Goal: Task Accomplishment & Management: Use online tool/utility

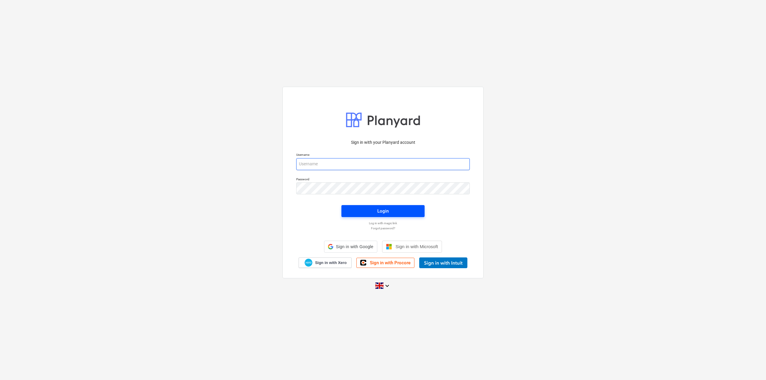
type input "[EMAIL_ADDRESS][DOMAIN_NAME]"
click at [370, 208] on span "Login" at bounding box center [383, 211] width 69 height 8
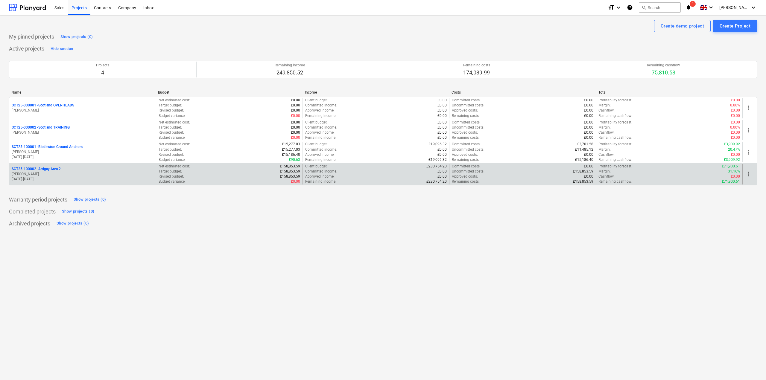
click at [52, 169] on p "SCT25-100002 - [GEOGRAPHIC_DATA] Area 2" at bounding box center [36, 169] width 49 height 5
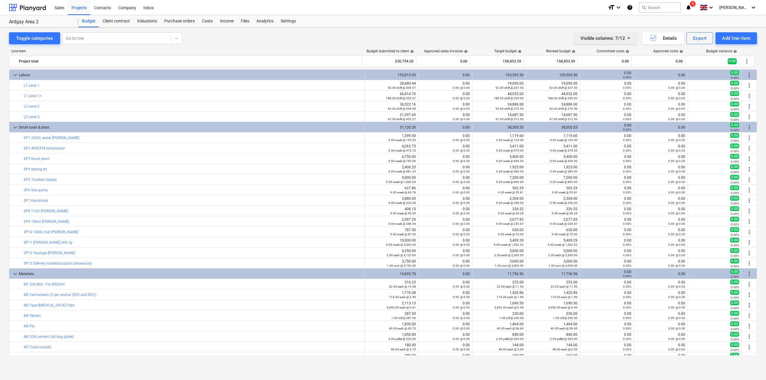
click at [600, 35] on div "Visible columns : 7/12" at bounding box center [606, 38] width 50 height 8
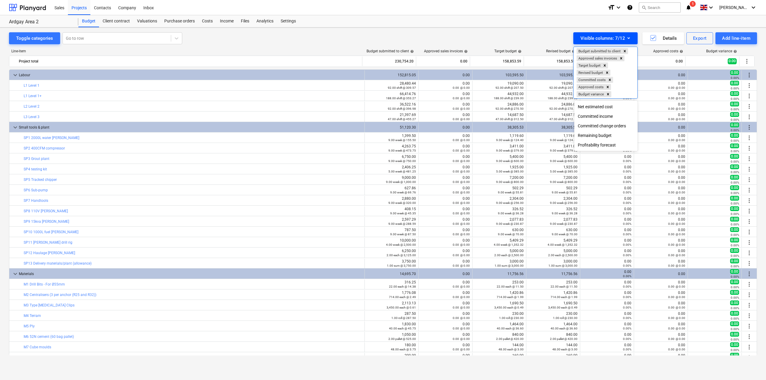
click at [600, 35] on div at bounding box center [383, 190] width 766 height 380
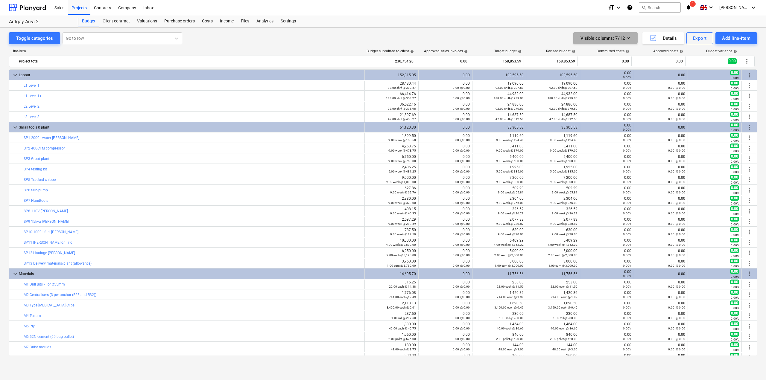
click at [600, 35] on div "Visible columns : 7/12" at bounding box center [606, 38] width 50 height 8
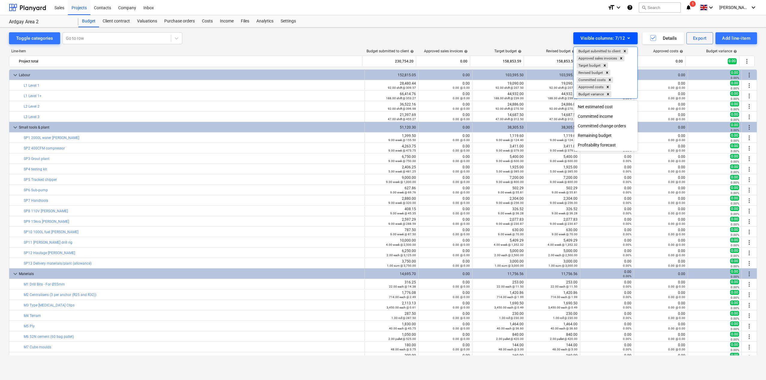
click at [600, 35] on div at bounding box center [383, 190] width 766 height 380
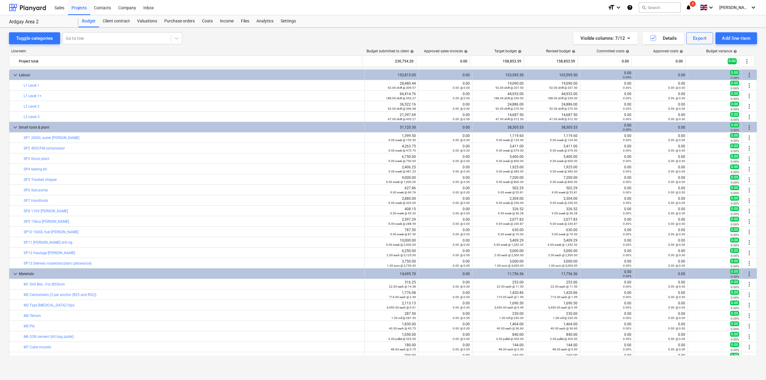
click at [344, 41] on div "Toggle categories Go to row Visible columns : 7/12 Details Export Add line-item" at bounding box center [383, 38] width 748 height 12
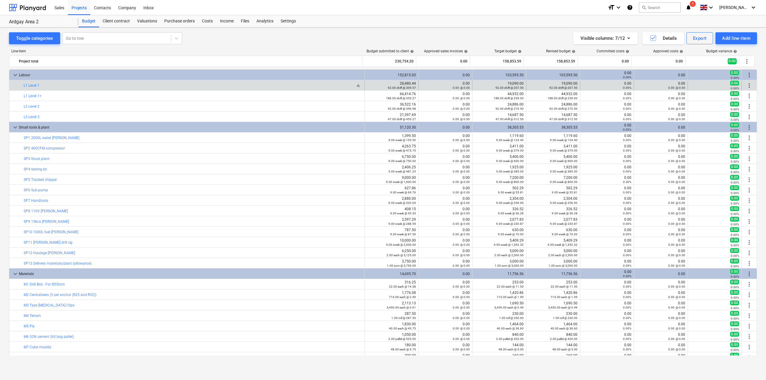
click at [53, 87] on div "bar_chart L1 Level 1" at bounding box center [193, 86] width 339 height 4
click at [356, 85] on span "bar_chart" at bounding box center [358, 85] width 5 height 5
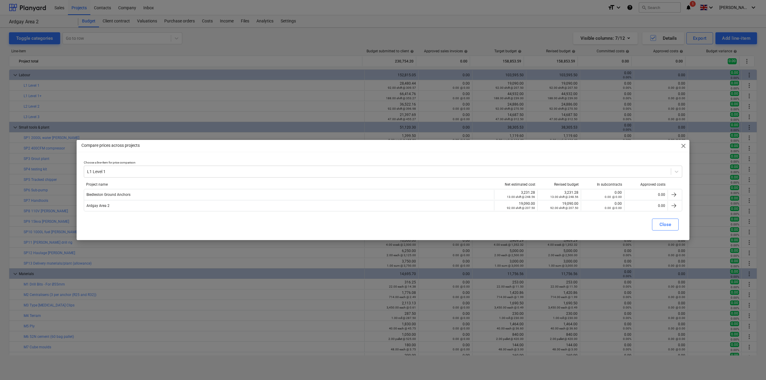
click at [684, 148] on span "close" at bounding box center [683, 145] width 7 height 7
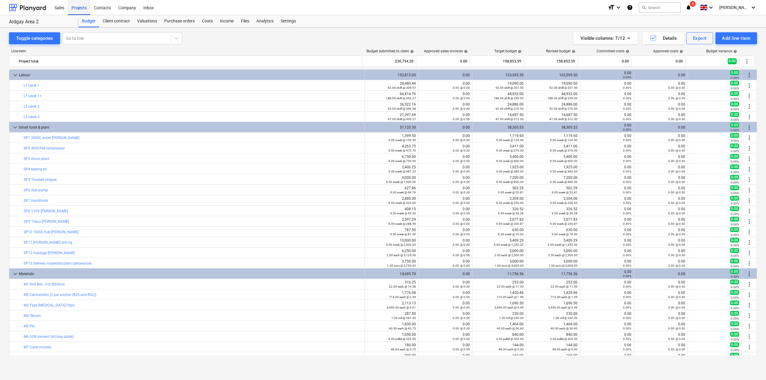
click at [84, 10] on div "Projects" at bounding box center [79, 7] width 22 height 15
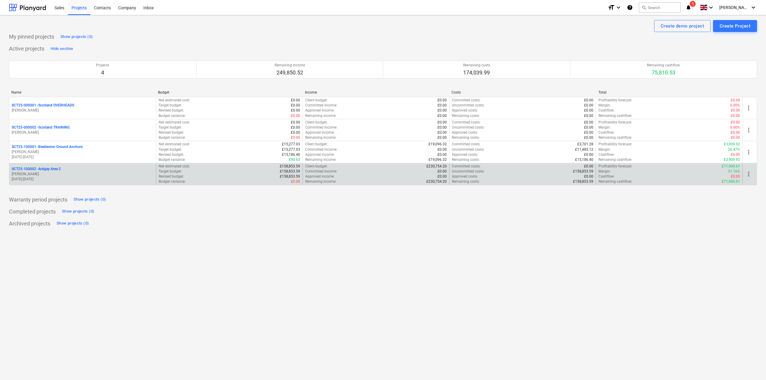
click at [30, 169] on p "SCT25-100002 - [GEOGRAPHIC_DATA] Area 2" at bounding box center [36, 169] width 49 height 5
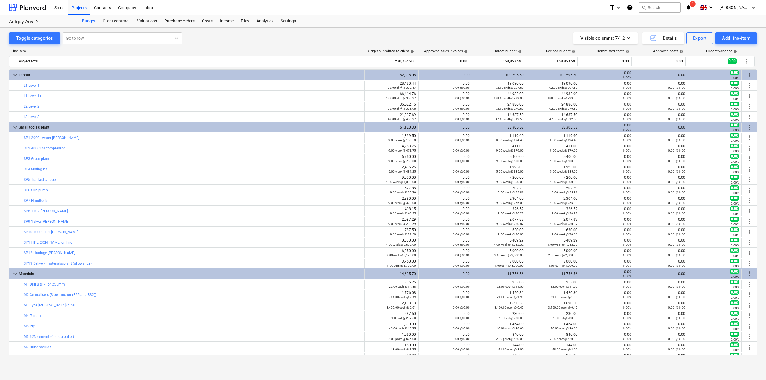
click at [682, 376] on div "Toggle categories Go to row Visible columns : 7/12 Details Export Add line-item…" at bounding box center [383, 204] width 766 height 353
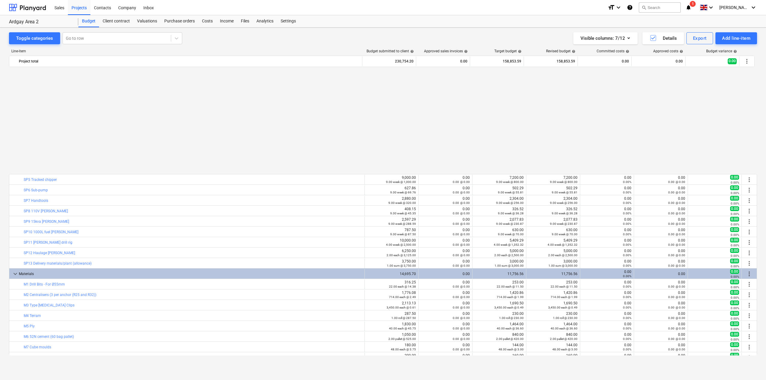
scroll to position [122, 0]
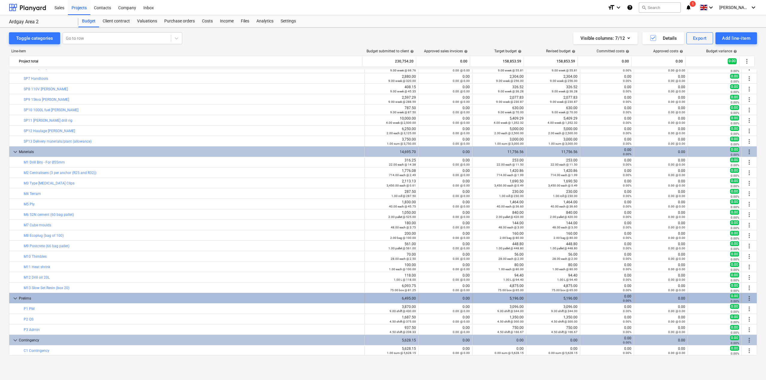
click at [85, 298] on div "Prelims" at bounding box center [190, 299] width 343 height 10
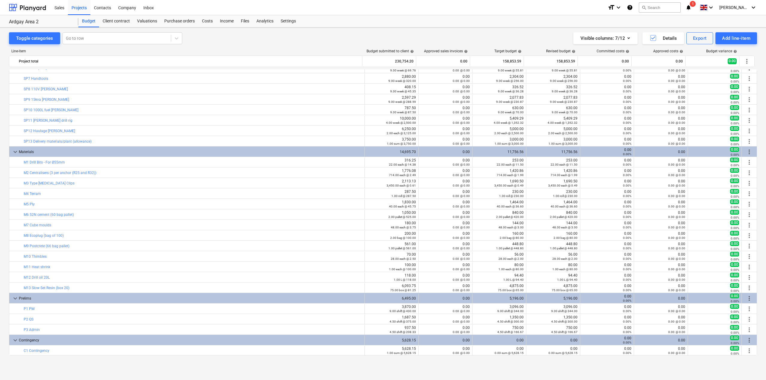
scroll to position [90, 0]
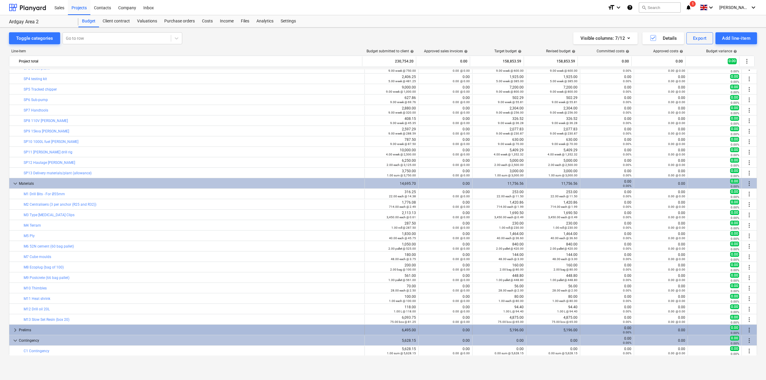
click at [40, 330] on div "Prelims" at bounding box center [190, 331] width 343 height 10
click at [14, 329] on span "keyboard_arrow_right" at bounding box center [15, 330] width 7 height 7
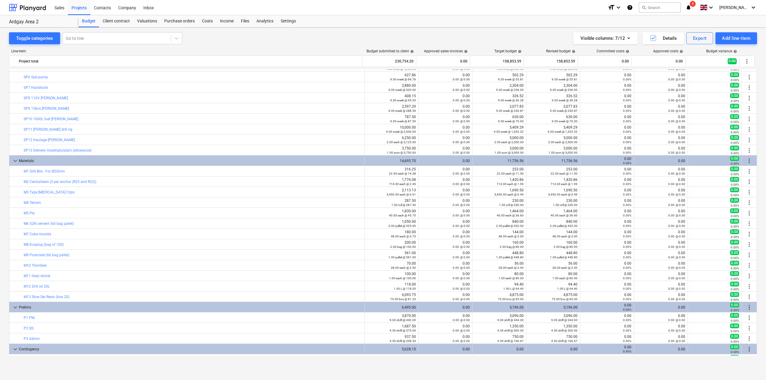
scroll to position [122, 0]
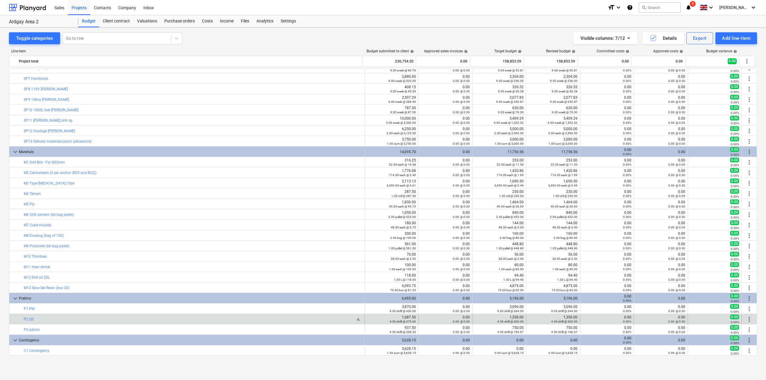
drag, startPoint x: 33, startPoint y: 301, endPoint x: 310, endPoint y: 319, distance: 277.4
click at [310, 319] on div "bar_chart P2 QS" at bounding box center [193, 320] width 339 height 4
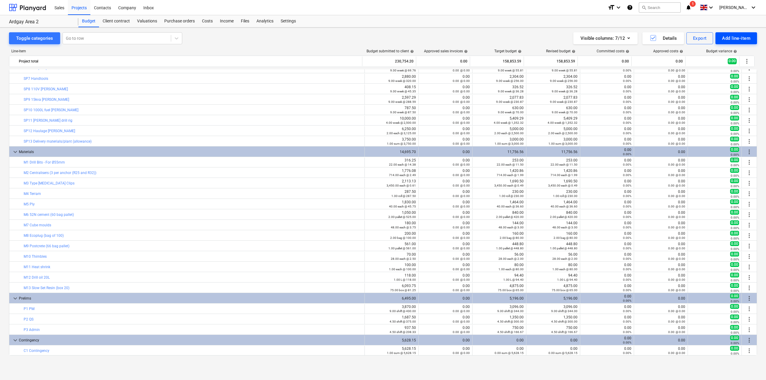
click at [723, 37] on div "Add line-item" at bounding box center [736, 38] width 28 height 8
click at [716, 63] on div "Add custom" at bounding box center [726, 63] width 62 height 10
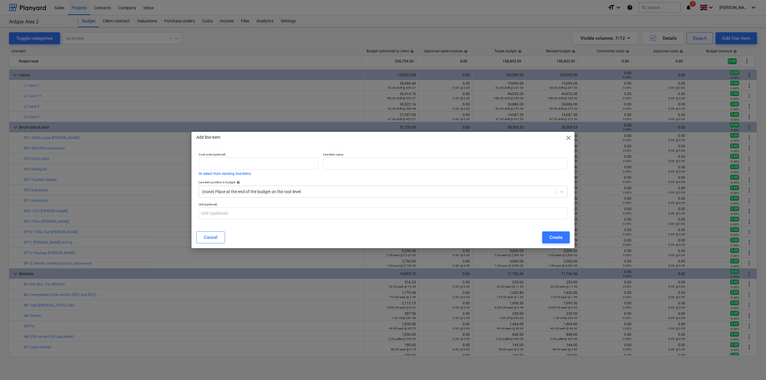
scroll to position [122, 0]
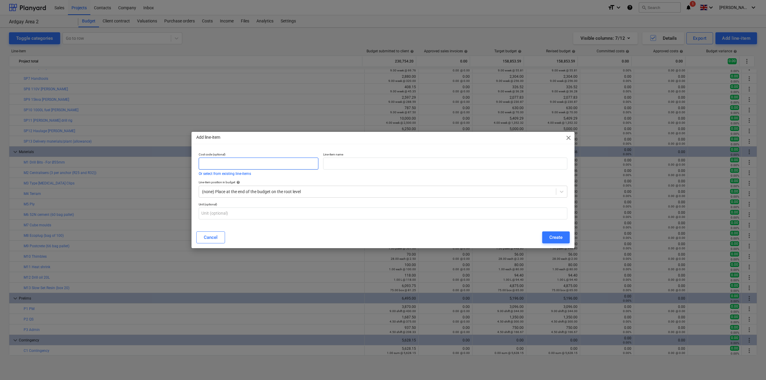
click at [232, 162] on input "text" at bounding box center [259, 164] width 120 height 12
type input "p"
click at [224, 170] on div "Cost code (optional) Or select from existing line-items" at bounding box center [259, 164] width 120 height 23
click at [220, 172] on button "Or select from existing line-items" at bounding box center [225, 174] width 52 height 4
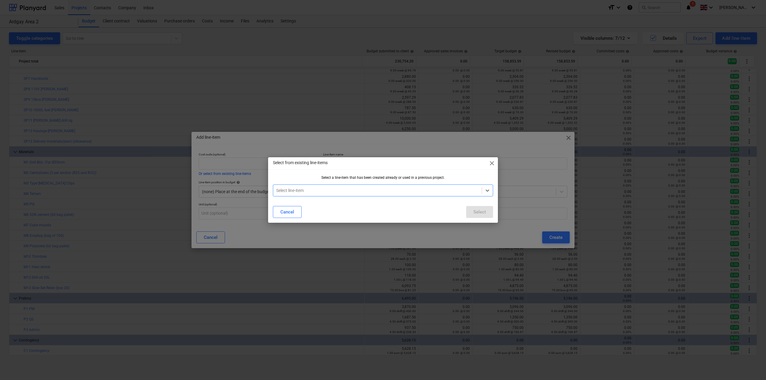
click at [464, 192] on div at bounding box center [377, 191] width 203 height 6
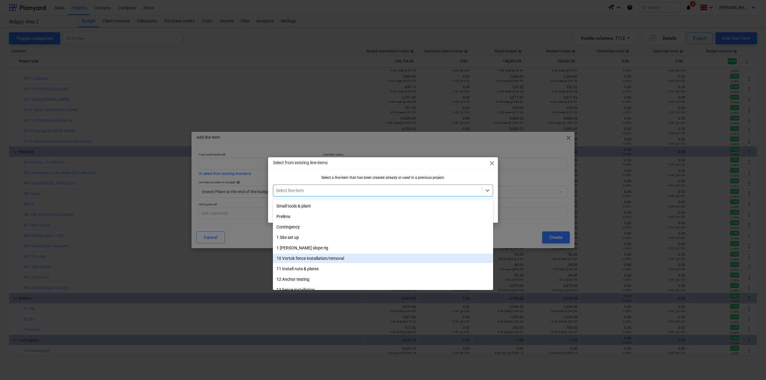
scroll to position [30, 0]
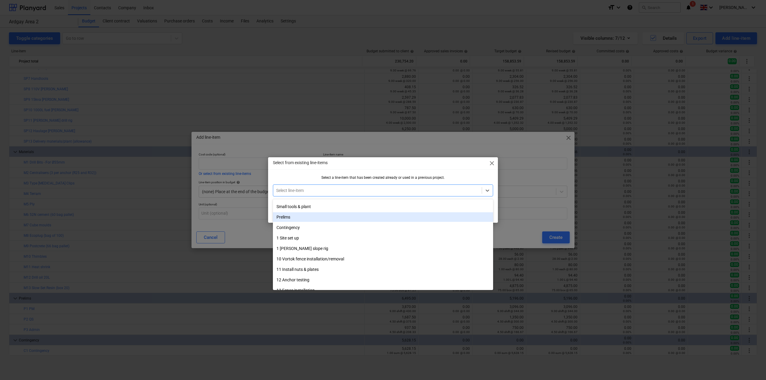
click at [290, 219] on div "Prelims" at bounding box center [383, 218] width 220 height 10
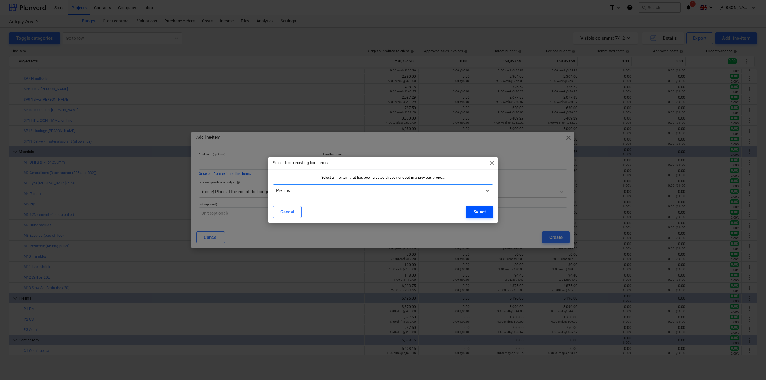
click at [483, 216] on div "Select" at bounding box center [480, 212] width 13 height 8
type input "Prelims"
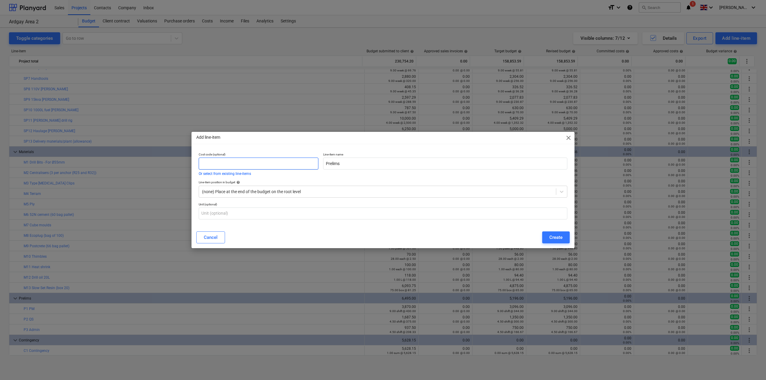
click at [248, 163] on input "text" at bounding box center [259, 164] width 120 height 12
type input "P4"
drag, startPoint x: 356, startPoint y: 166, endPoint x: 297, endPoint y: 165, distance: 58.4
click at [336, 165] on input "Prelims" at bounding box center [445, 164] width 244 height 12
drag, startPoint x: 297, startPoint y: 165, endPoint x: 286, endPoint y: 165, distance: 11.4
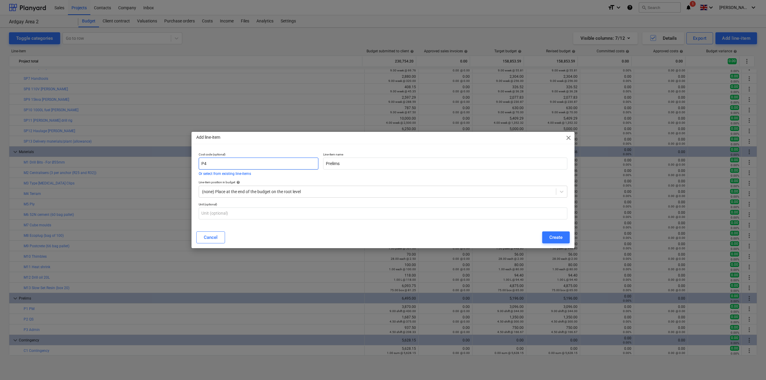
click at [286, 165] on input "P4" at bounding box center [259, 164] width 120 height 12
click at [369, 163] on input "Prelims" at bounding box center [445, 164] width 244 height 12
type input "Accommodation"
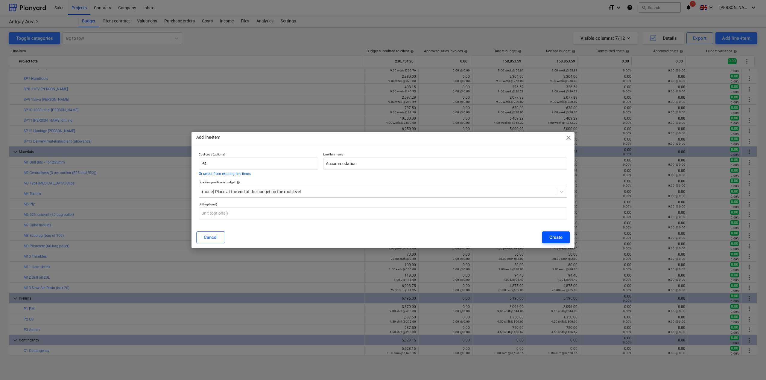
click at [552, 238] on div "Create" at bounding box center [556, 238] width 13 height 8
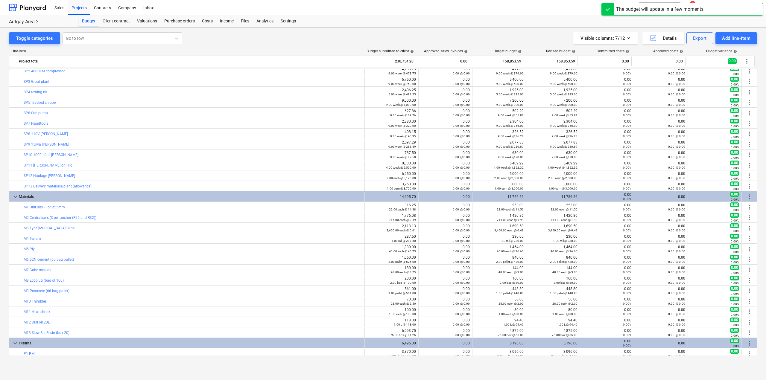
scroll to position [132, 0]
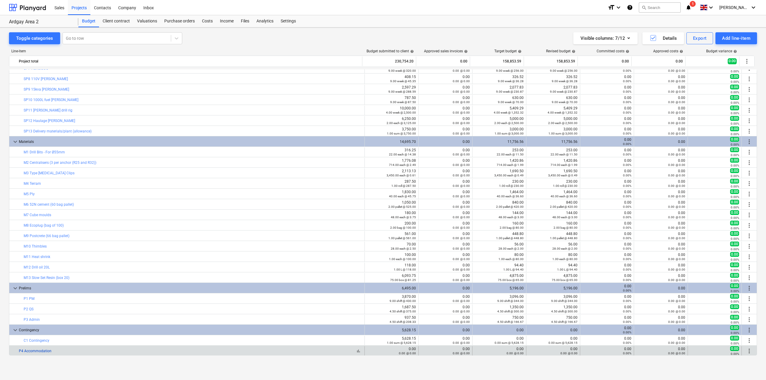
click at [39, 349] on link "P4 Accommodation" at bounding box center [35, 351] width 33 height 4
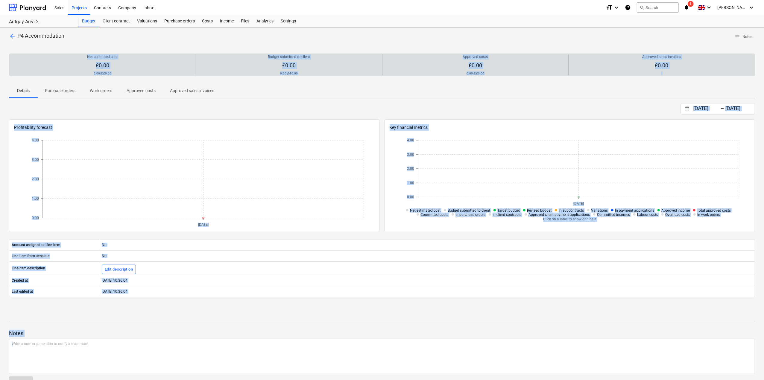
click at [615, 55] on div "Approved sales invoices £0.00" at bounding box center [661, 64] width 181 height 21
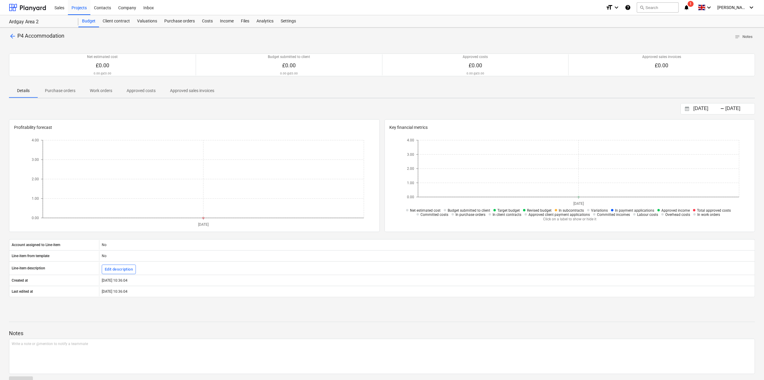
click at [623, 39] on div "arrow_back P4 Accommodation notes Notes" at bounding box center [382, 36] width 746 height 9
click at [41, 32] on div "arrow_back P4 Accommodation notes Notes Net estimated cost £0.00 0.00 @ £0.00 B…" at bounding box center [382, 213] width 764 height 371
click at [28, 38] on span "P4 Accommodation" at bounding box center [40, 36] width 47 height 6
click at [14, 37] on span "arrow_back" at bounding box center [12, 36] width 7 height 7
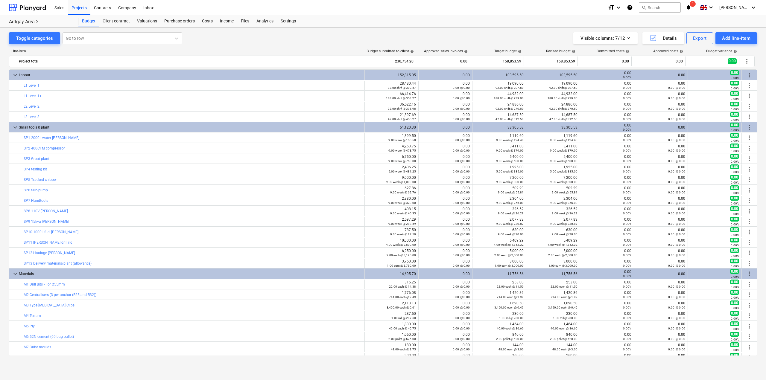
scroll to position [132, 0]
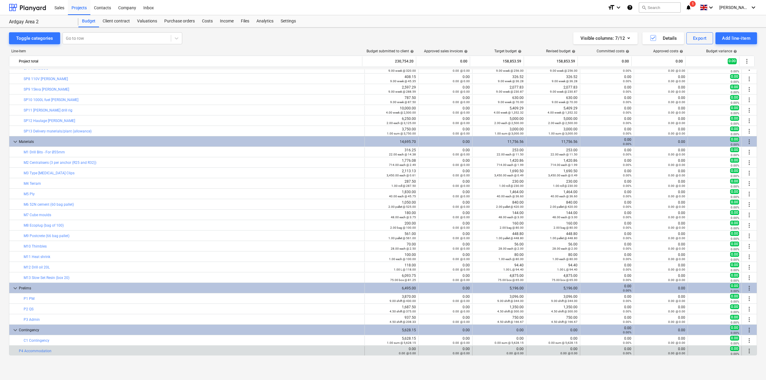
click at [748, 350] on span "more_vert" at bounding box center [749, 351] width 7 height 7
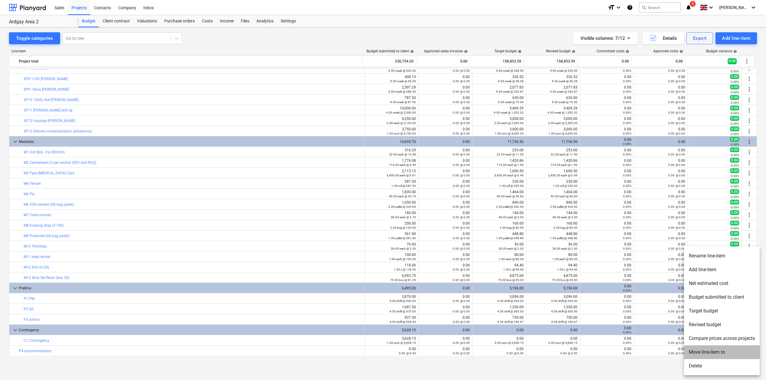
click at [701, 355] on li "Move line-item to" at bounding box center [722, 353] width 76 height 14
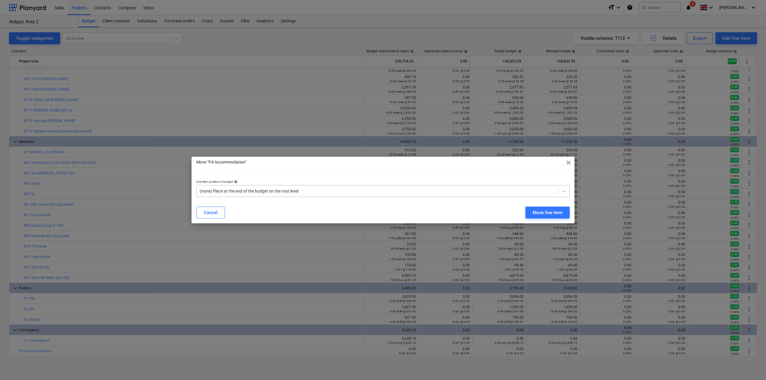
click at [252, 193] on div at bounding box center [378, 191] width 356 height 6
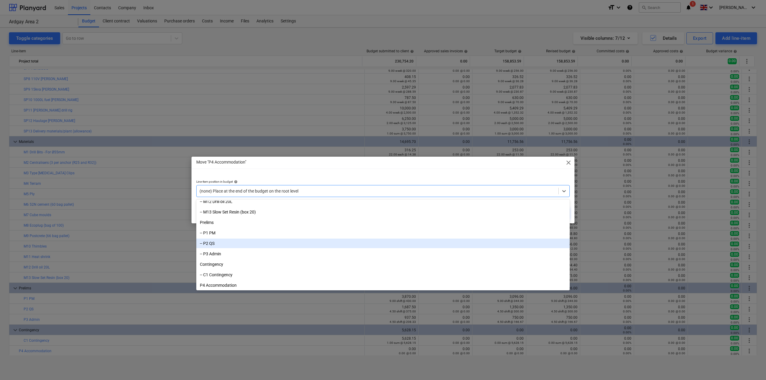
scroll to position [340, 0]
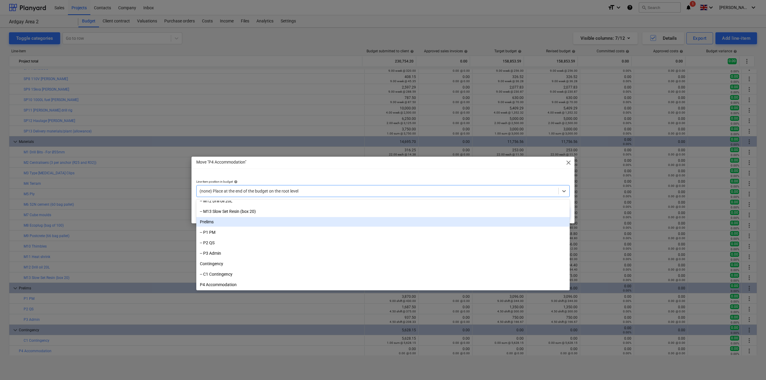
click at [214, 224] on div "Prelims" at bounding box center [383, 222] width 374 height 10
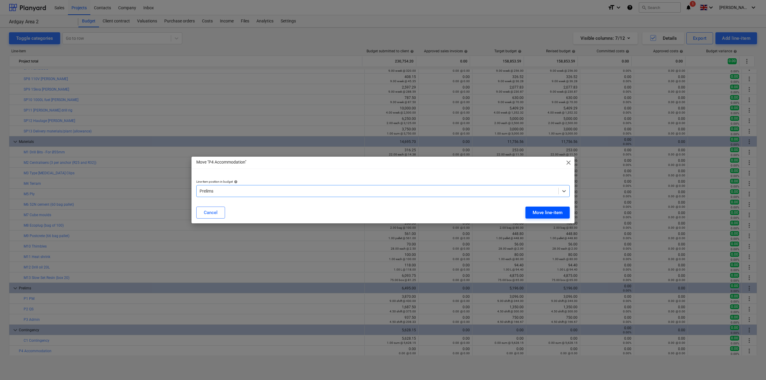
click at [535, 214] on div "Move line-item" at bounding box center [548, 213] width 30 height 8
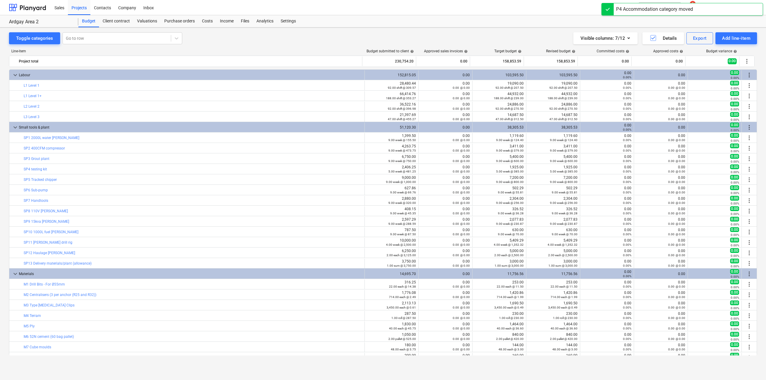
scroll to position [132, 0]
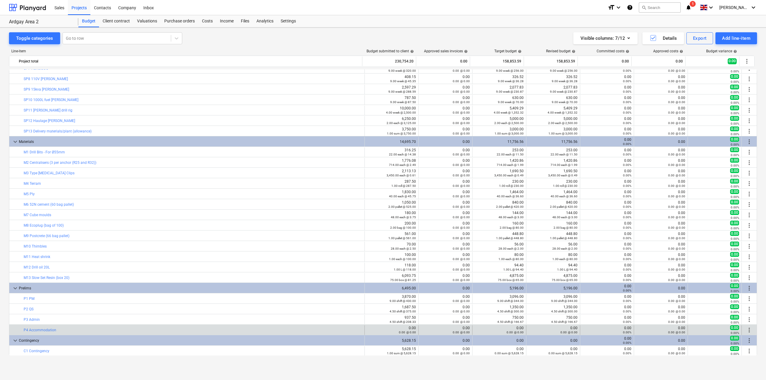
click at [473, 330] on div "edit 0.00 0.00 @ 0.00" at bounding box center [500, 331] width 54 height 10
click at [478, 330] on div "0.00 @ 0.00" at bounding box center [499, 332] width 49 height 4
click at [476, 330] on div "0.00 @ 0.00" at bounding box center [499, 332] width 49 height 4
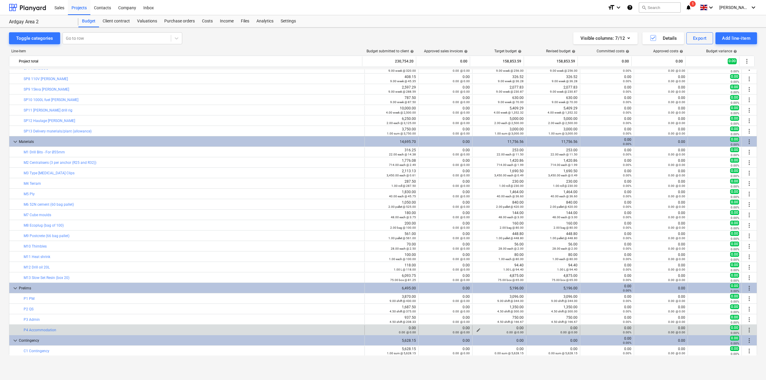
click at [476, 329] on span "edit" at bounding box center [478, 330] width 5 height 5
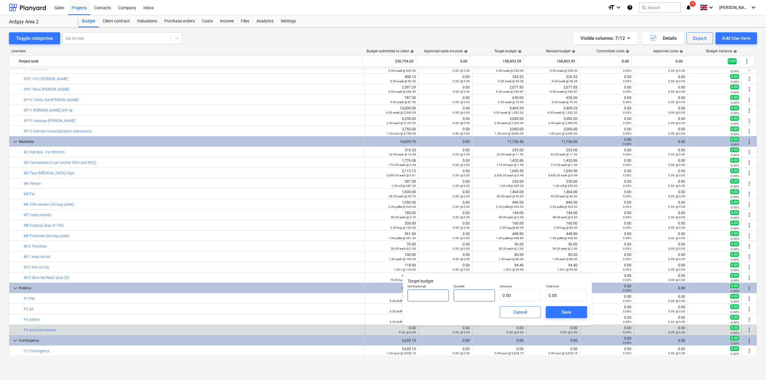
drag, startPoint x: 455, startPoint y: 299, endPoint x: 436, endPoint y: 299, distance: 18.6
click at [436, 299] on div "Unit (optional) Quantity Unit price 0.00 Total cost 0.00" at bounding box center [497, 293] width 184 height 22
click at [518, 299] on input "0.00" at bounding box center [520, 296] width 41 height 12
type input "0.00"
click at [518, 299] on input "text" at bounding box center [520, 296] width 41 height 12
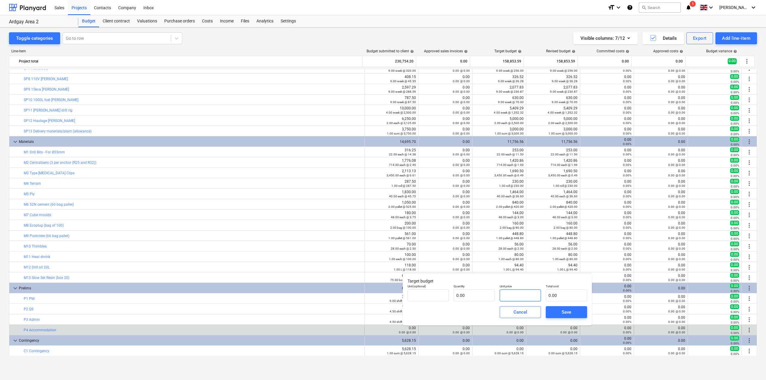
type input "pcs"
type input "5"
type input "1.00"
type input "5.00"
type input "50"
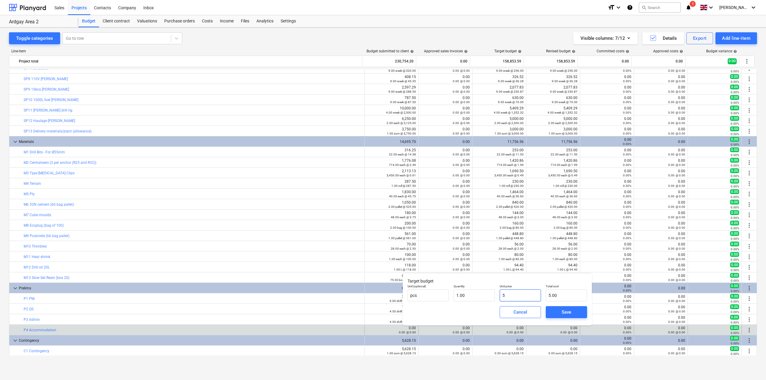
type input "50.00"
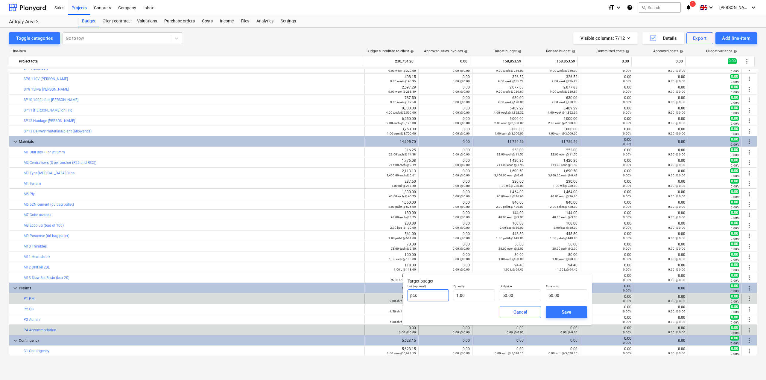
drag, startPoint x: 432, startPoint y: 297, endPoint x: 389, endPoint y: 298, distance: 43.1
click at [389, 298] on body "Sales Projects Contacts Company Inbox format_size keyboard_arrow_down help sear…" at bounding box center [383, 190] width 766 height 380
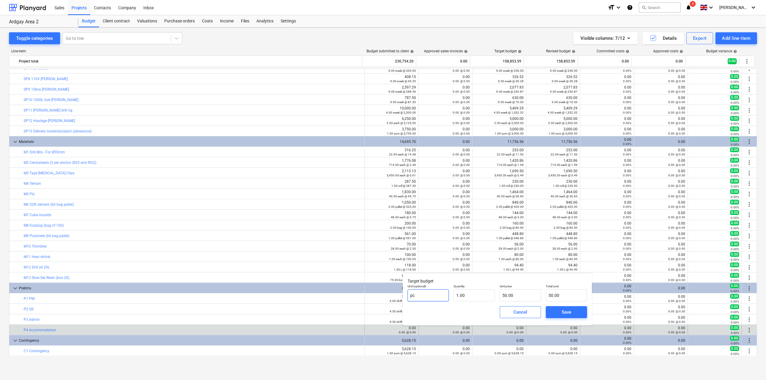
type input "p"
type input "e"
type input "night"
click at [554, 309] on span "Save" at bounding box center [566, 313] width 27 height 8
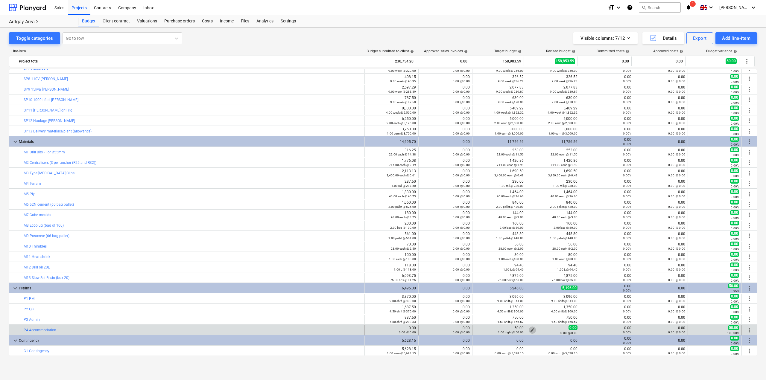
click at [530, 330] on span "edit" at bounding box center [532, 330] width 5 height 5
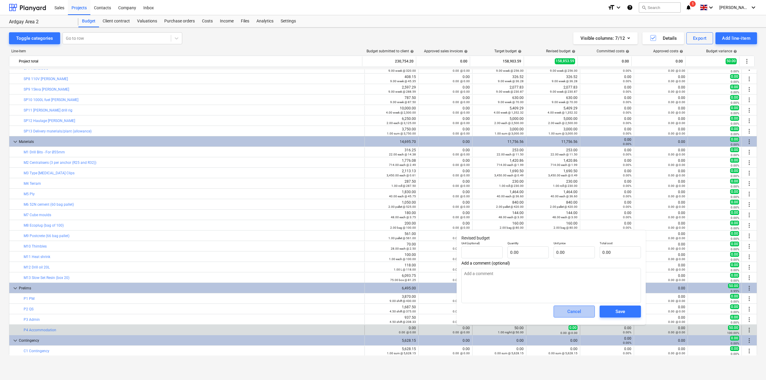
click at [576, 313] on div "Cancel" at bounding box center [574, 312] width 14 height 8
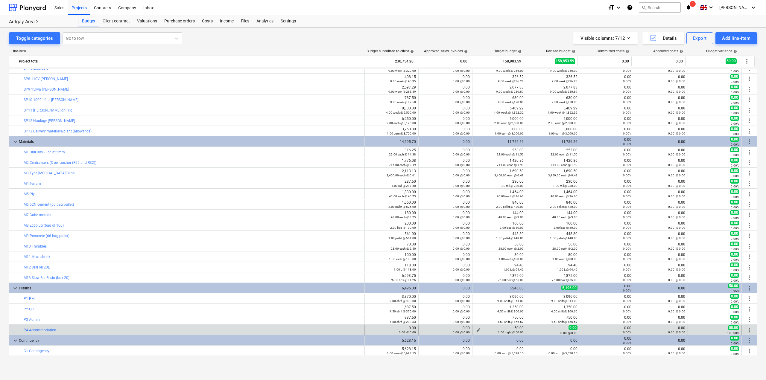
click at [475, 330] on div "1.00 night @ 50.00" at bounding box center [499, 332] width 49 height 4
click at [476, 330] on div "1.00 night @ 50.00" at bounding box center [499, 332] width 49 height 4
click at [478, 330] on div "1.00 night @ 50.00" at bounding box center [499, 332] width 49 height 4
click at [476, 329] on span "edit" at bounding box center [478, 330] width 5 height 5
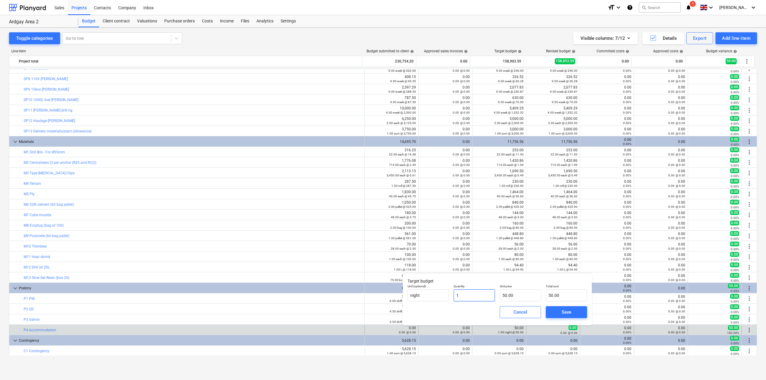
click at [485, 297] on input "1" at bounding box center [474, 296] width 41 height 12
click at [476, 296] on input "1" at bounding box center [474, 296] width 41 height 12
click at [432, 293] on div "Unit (optional) night Quantity 1 Unit price 50.00 Total cost 50.00" at bounding box center [497, 293] width 184 height 22
type input "1.00"
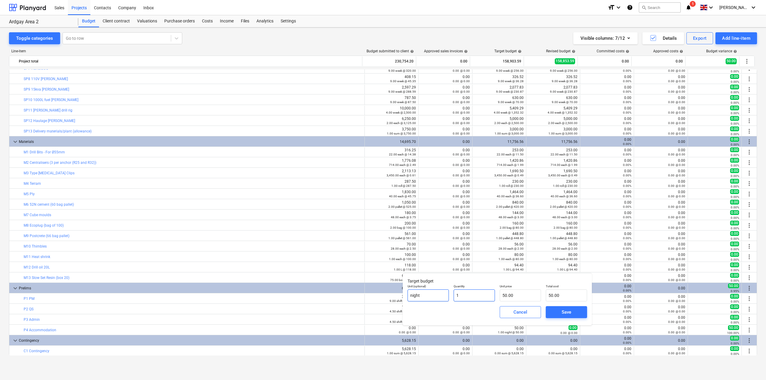
drag, startPoint x: 444, startPoint y: 292, endPoint x: 432, endPoint y: 292, distance: 12.6
click at [432, 292] on div "Unit (optional) night Quantity 1 Unit price 50.00 Total cost 50.00" at bounding box center [497, 293] width 184 height 22
type input "4"
type input "200.00"
type input "41"
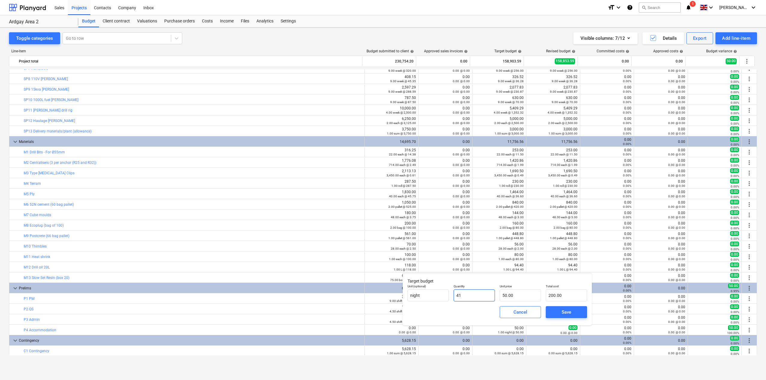
type input "2,050.00"
type input "419"
type input "20,950.00"
click at [559, 312] on span "Save" at bounding box center [566, 313] width 27 height 8
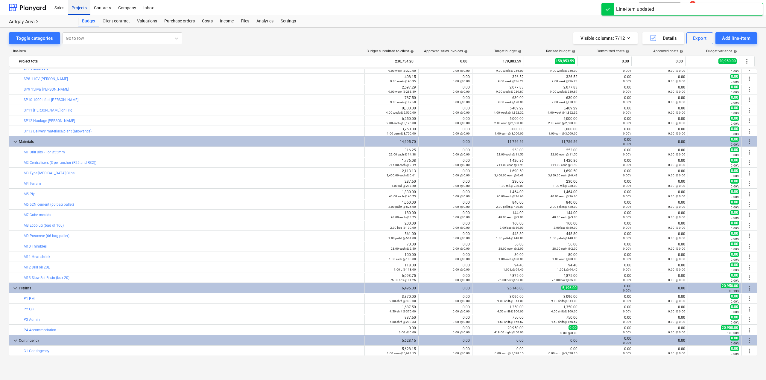
click at [84, 11] on div "Projects" at bounding box center [79, 7] width 22 height 15
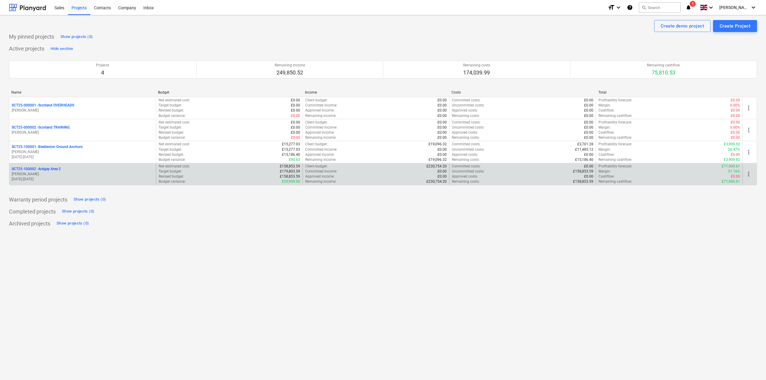
click at [48, 169] on p "SCT25-100002 - [GEOGRAPHIC_DATA] Area 2" at bounding box center [36, 169] width 49 height 5
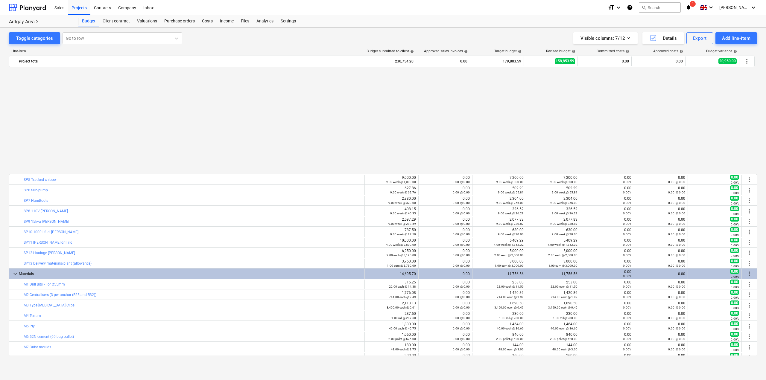
scroll to position [132, 0]
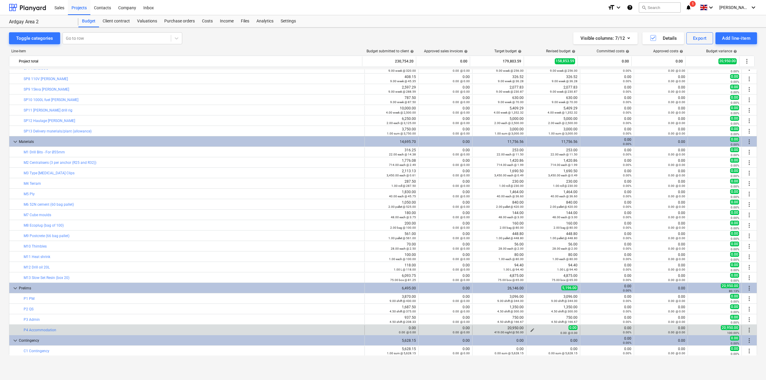
click at [531, 330] on span "edit" at bounding box center [532, 330] width 5 height 5
type textarea "x"
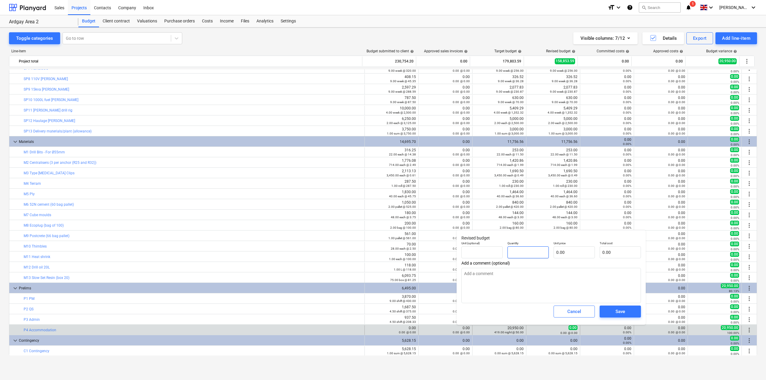
click at [535, 252] on input "text" at bounding box center [528, 253] width 41 height 12
click at [493, 255] on input "text" at bounding box center [482, 253] width 41 height 12
type textarea "x"
type input "0.00"
click at [493, 255] on input "text" at bounding box center [482, 253] width 41 height 12
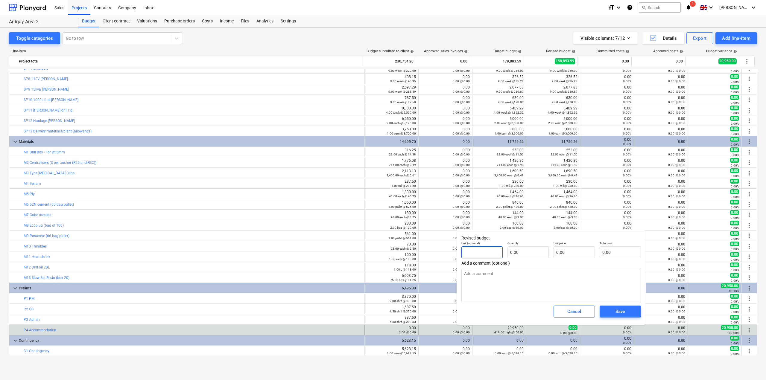
type textarea "x"
type input "s"
type textarea "x"
type input "su"
type textarea "x"
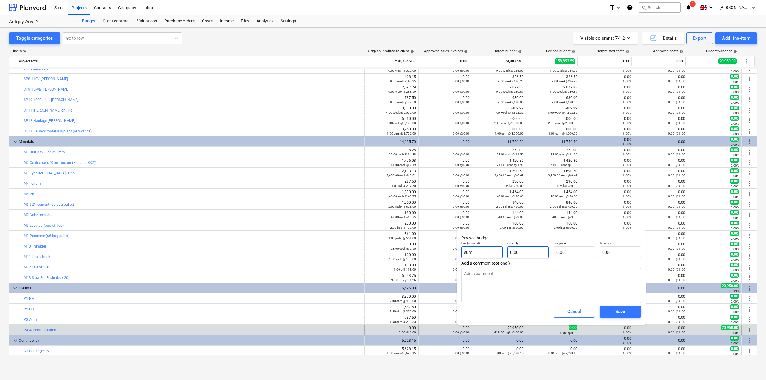
type input "sum"
type textarea "x"
click at [523, 252] on input "text" at bounding box center [528, 253] width 41 height 12
type textarea "x"
type input "1"
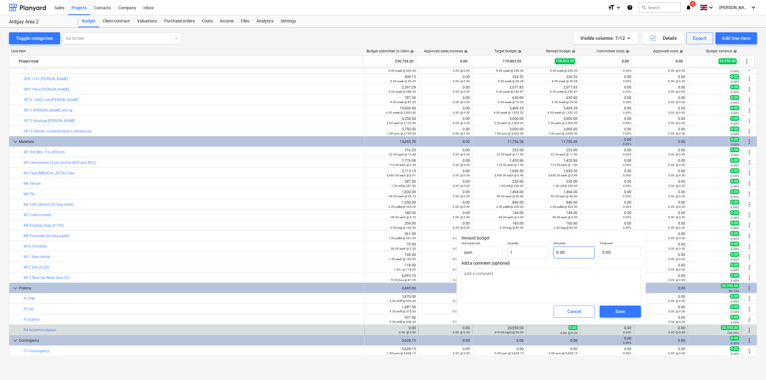
type textarea "x"
type input "1.00"
click at [566, 252] on input "text" at bounding box center [574, 253] width 41 height 12
type textarea "x"
type input "0.00"
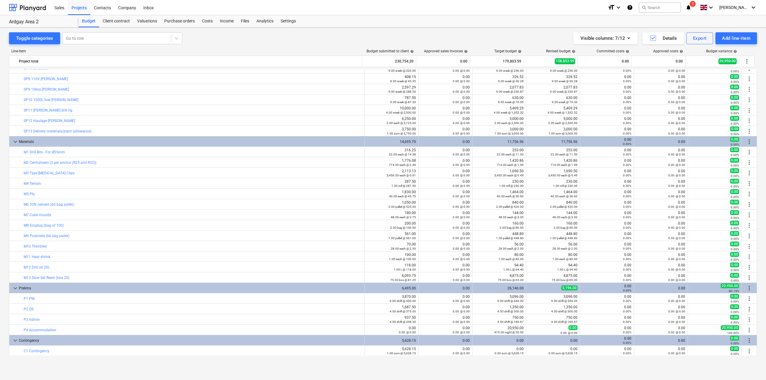
type textarea "x"
type input "1.00"
type input "0.00"
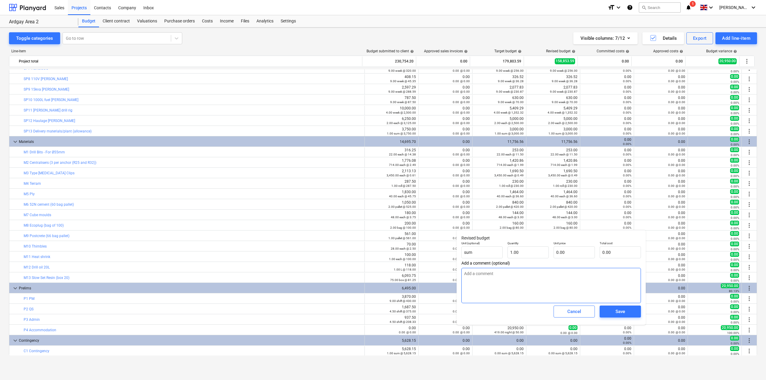
type textarea "x"
drag, startPoint x: 571, startPoint y: 251, endPoint x: 532, endPoint y: 252, distance: 38.3
click at [532, 252] on div "Unit (optional) sum Quantity 1.00 Unit price Total cost 0.00" at bounding box center [551, 250] width 184 height 22
type textarea "x"
type input "1"
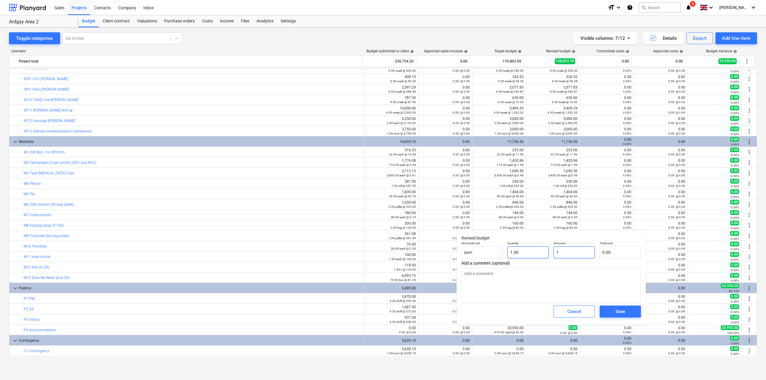
type input "1.00"
type textarea "x"
type input "17"
type input "17.00"
type textarea "x"
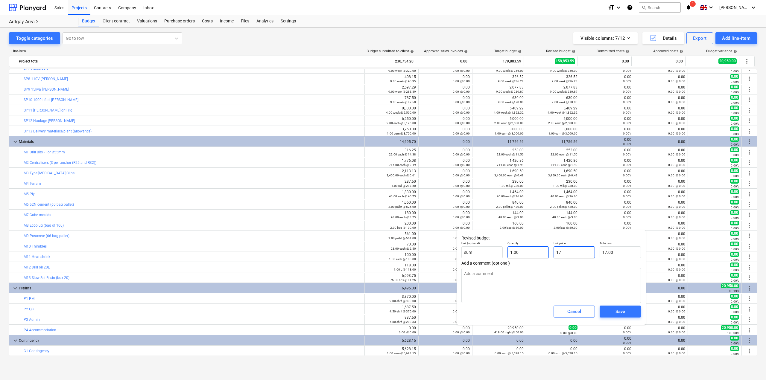
type input "173"
type input "173.00"
type textarea "x"
type input "1737"
type input "1,737.00"
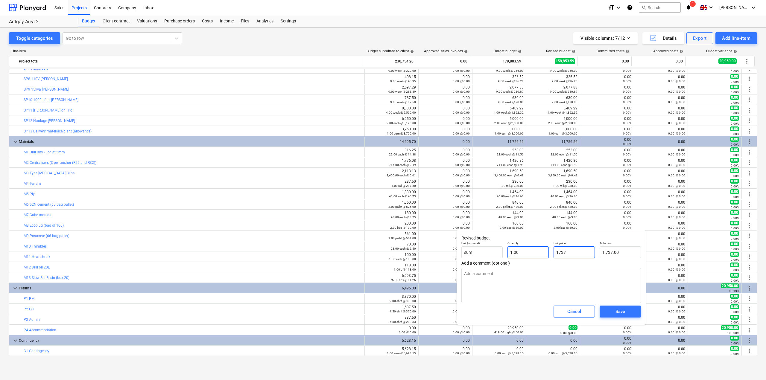
type textarea "x"
type input "17377"
type input "17,377.00"
type textarea "x"
type input "17377."
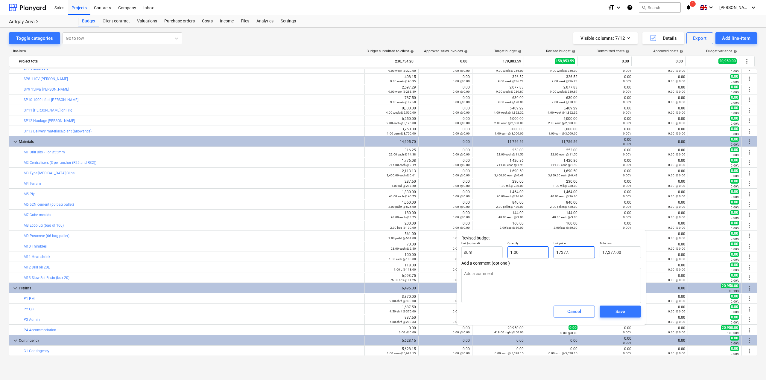
type textarea "x"
type input "17377.3"
type input "17,377.30"
type textarea "x"
type input "17377.35"
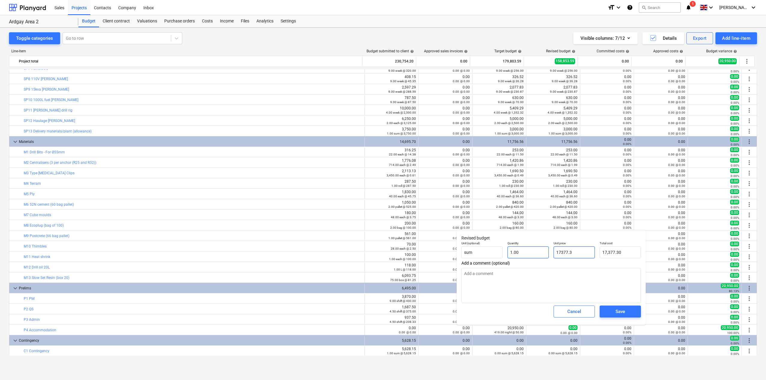
type input "17,377.35"
type input "17377.35"
click at [624, 315] on div "Save" at bounding box center [621, 312] width 10 height 8
type textarea "x"
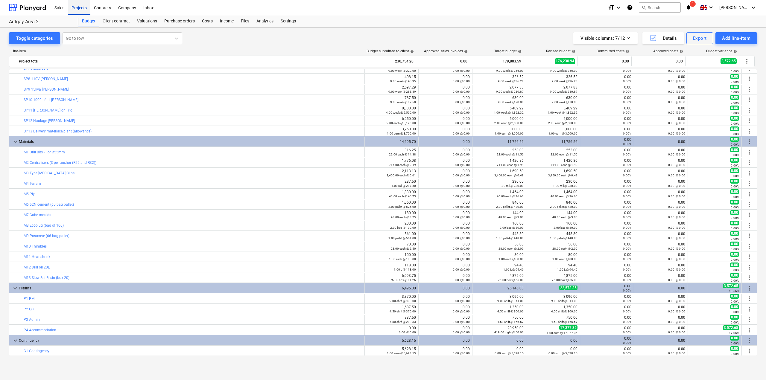
click at [81, 8] on div "Projects" at bounding box center [79, 7] width 22 height 15
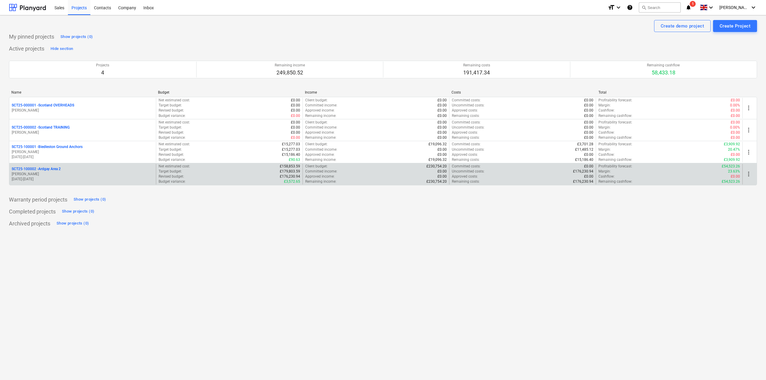
click at [49, 168] on p "SCT25-100002 - [GEOGRAPHIC_DATA] Area 2" at bounding box center [36, 169] width 49 height 5
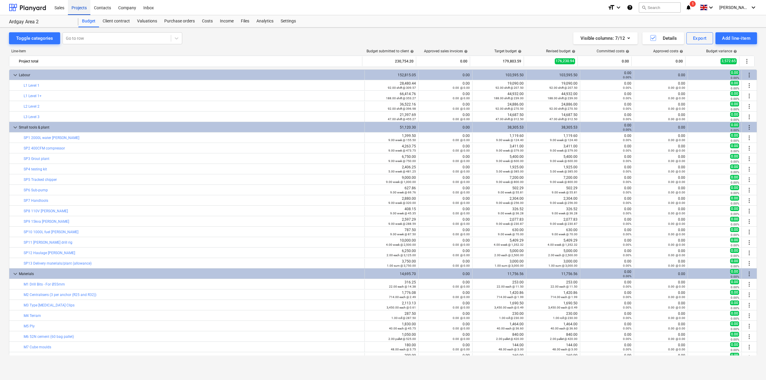
click at [74, 8] on div "Projects" at bounding box center [79, 7] width 22 height 15
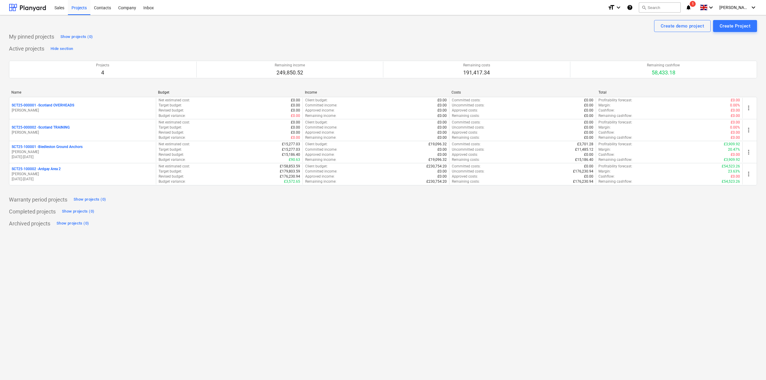
click at [696, 4] on span "1" at bounding box center [693, 4] width 6 height 6
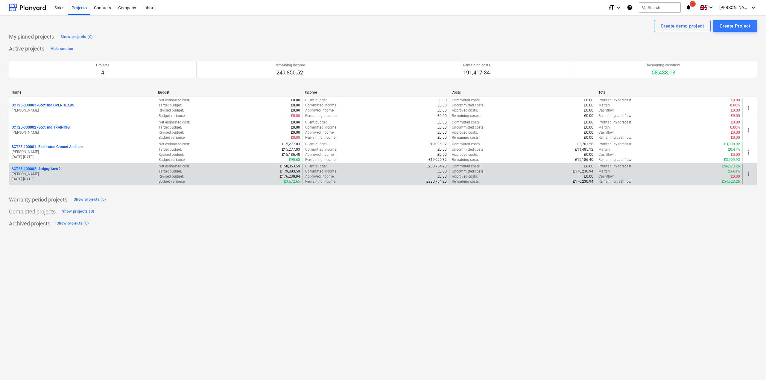
drag, startPoint x: 10, startPoint y: 169, endPoint x: 36, endPoint y: 169, distance: 25.4
click at [36, 169] on div "SCT25-100002 - [GEOGRAPHIC_DATA] Area 2 [PERSON_NAME][GEOGRAPHIC_DATA] [DATE] -…" at bounding box center [82, 174] width 147 height 21
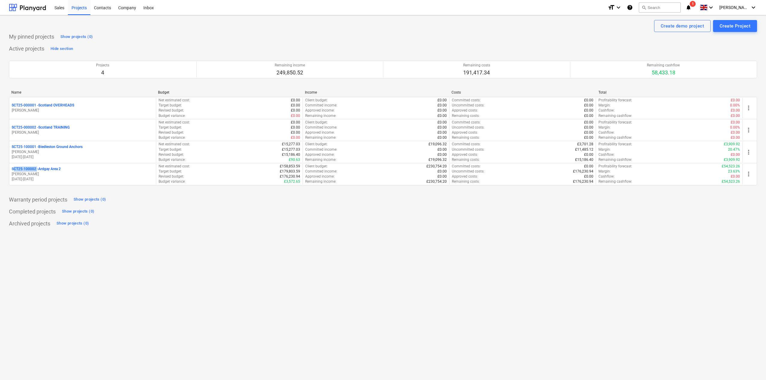
copy p "SCT25-100002"
